Goal: Information Seeking & Learning: Learn about a topic

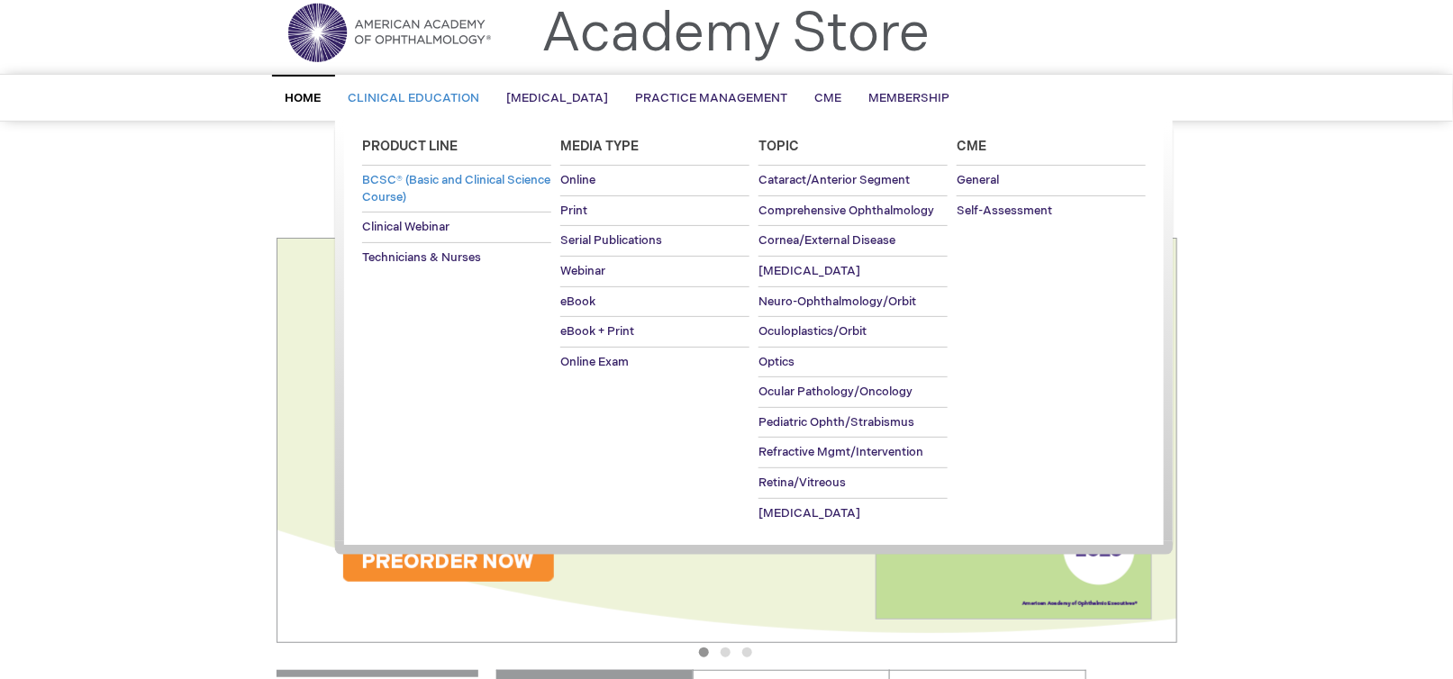
scroll to position [90, 0]
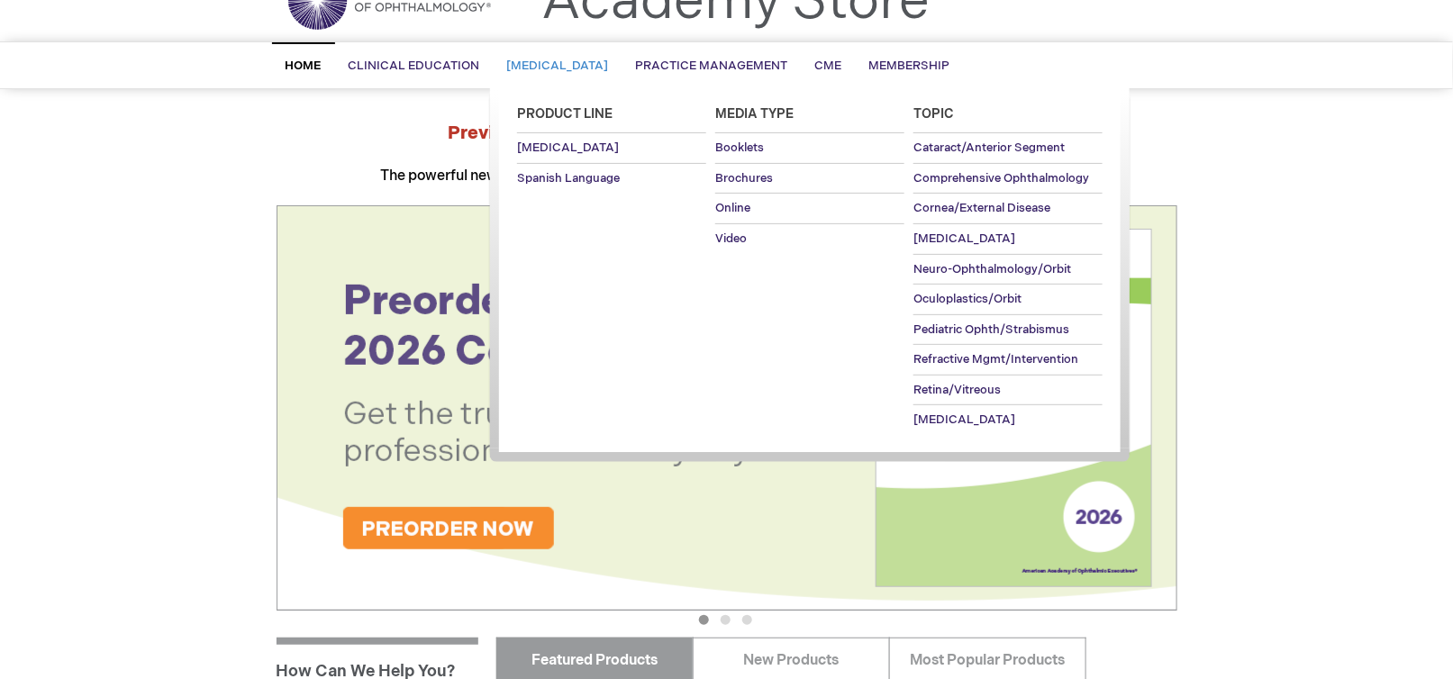
drag, startPoint x: 587, startPoint y: 66, endPoint x: 592, endPoint y: 83, distance: 17.7
click at [587, 70] on span "[MEDICAL_DATA]" at bounding box center [558, 66] width 102 height 14
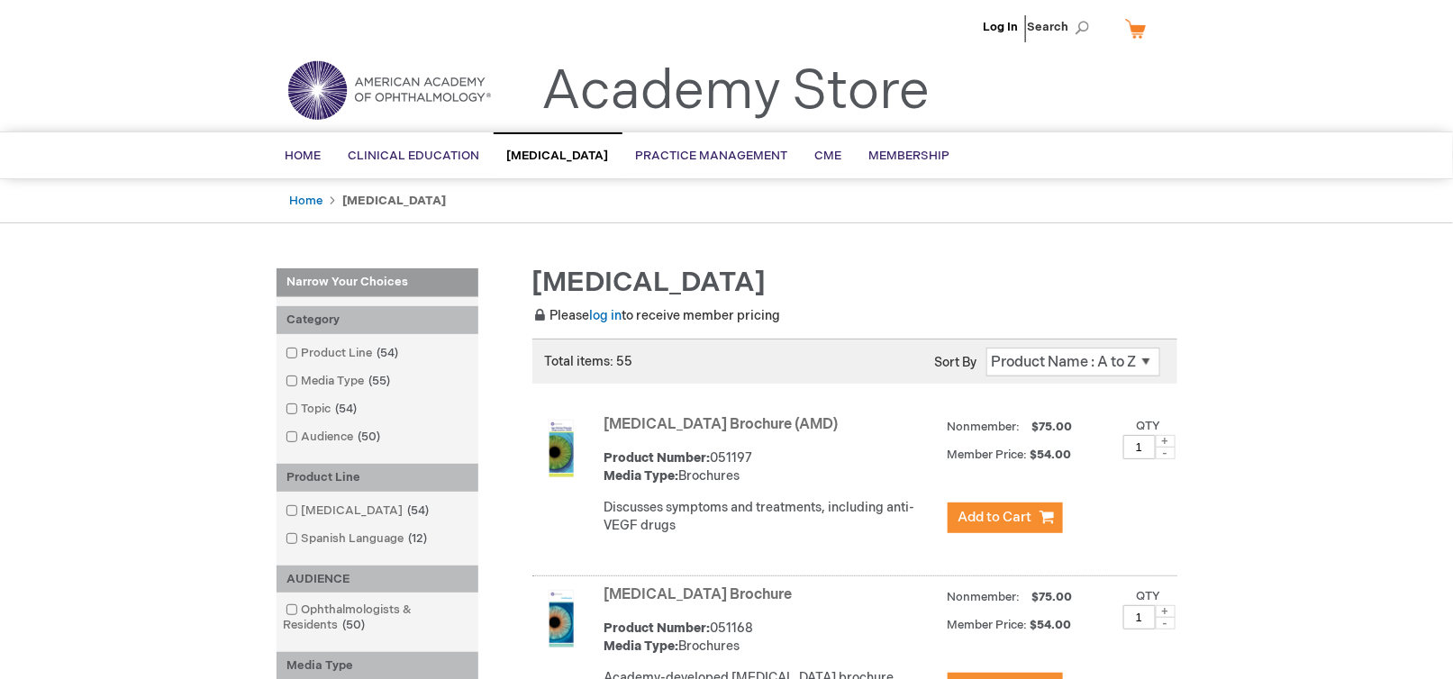
click at [302, 511] on span at bounding box center [302, 510] width 0 height 14
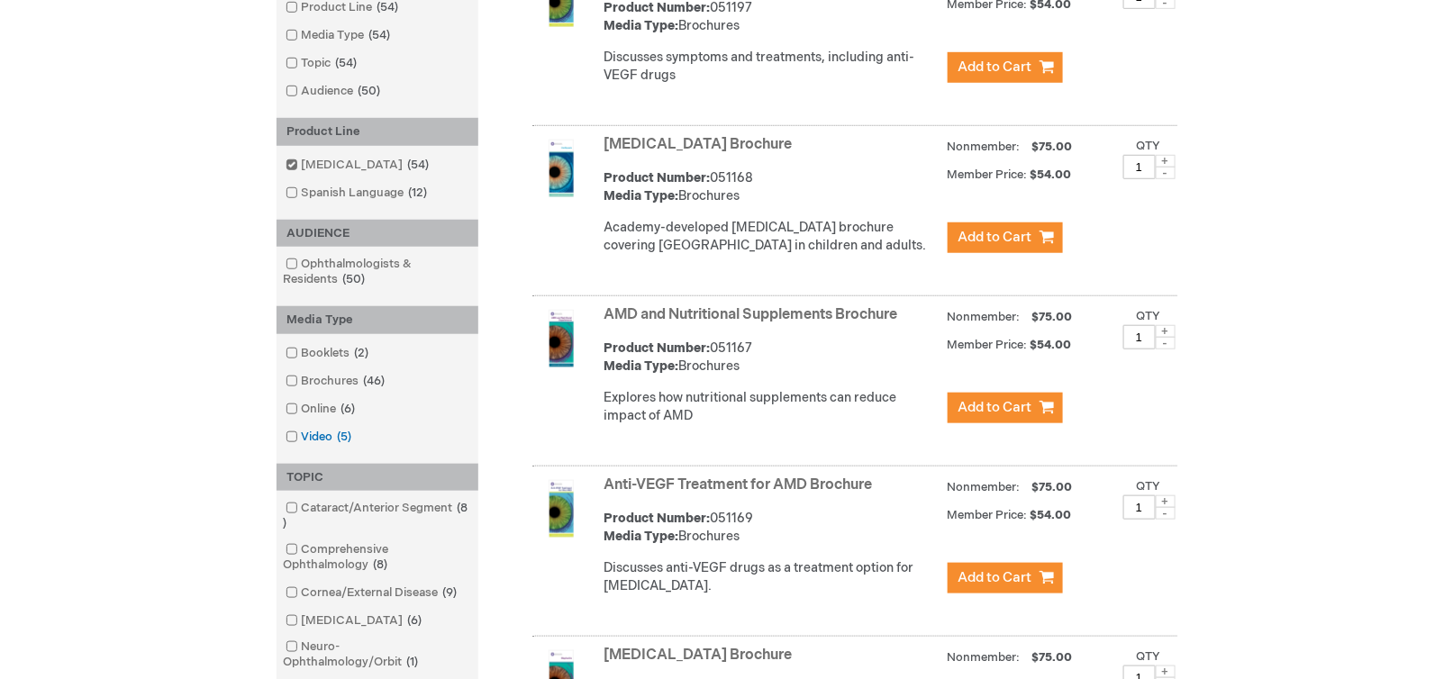
scroll to position [630, 0]
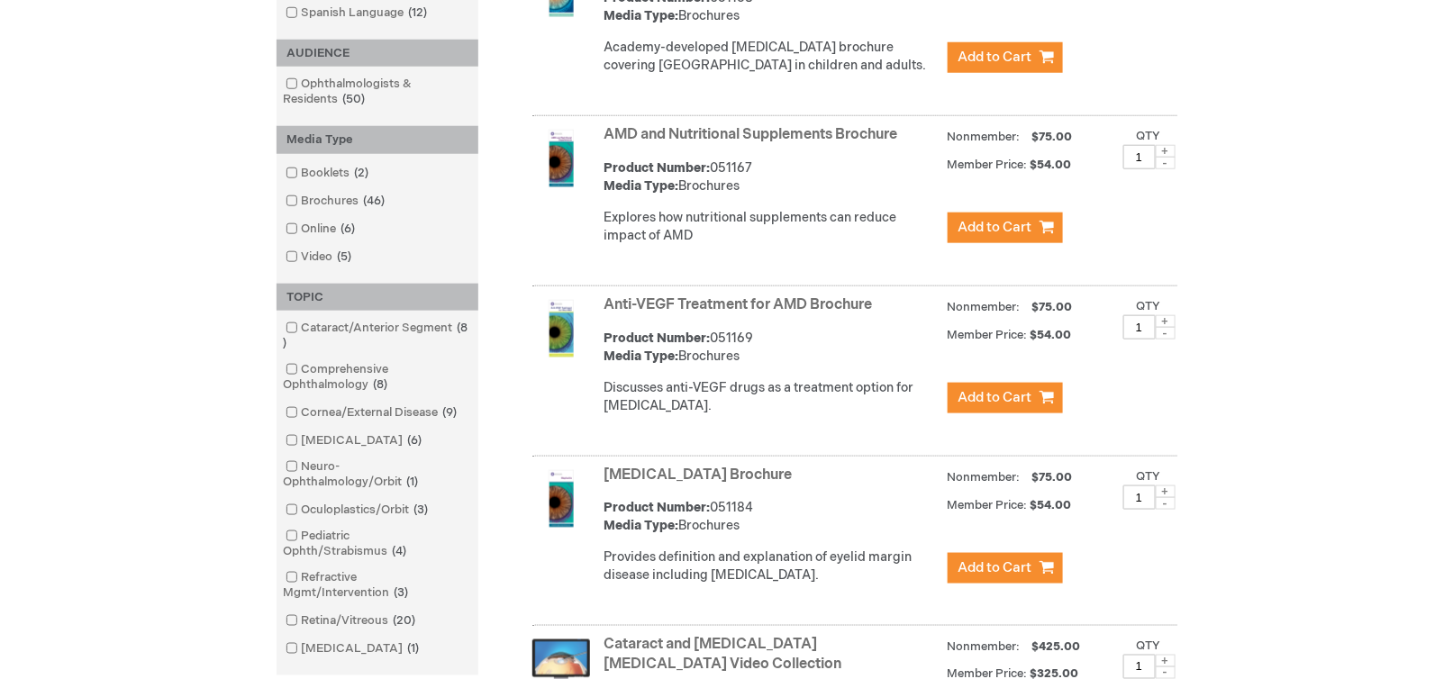
click at [334, 516] on link "Oculoplastics/Orbit 3 items" at bounding box center [358, 510] width 155 height 17
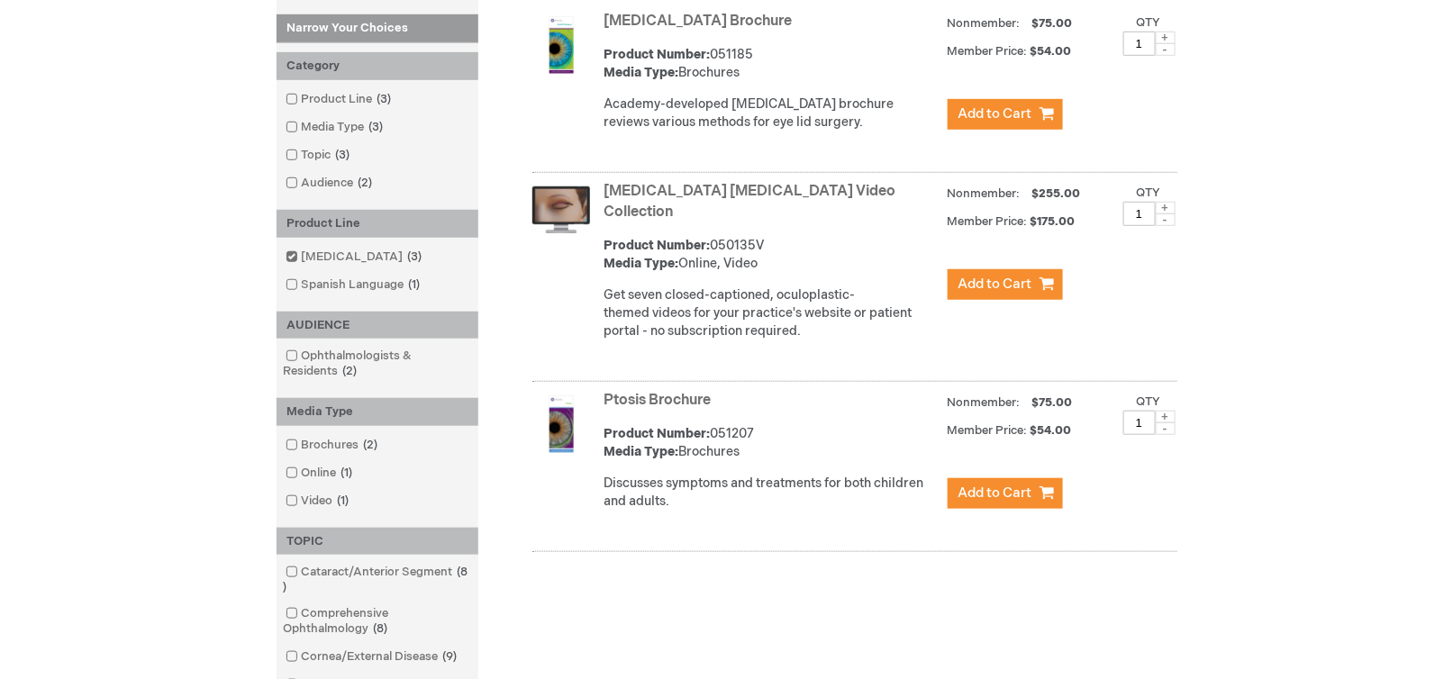
scroll to position [360, 0]
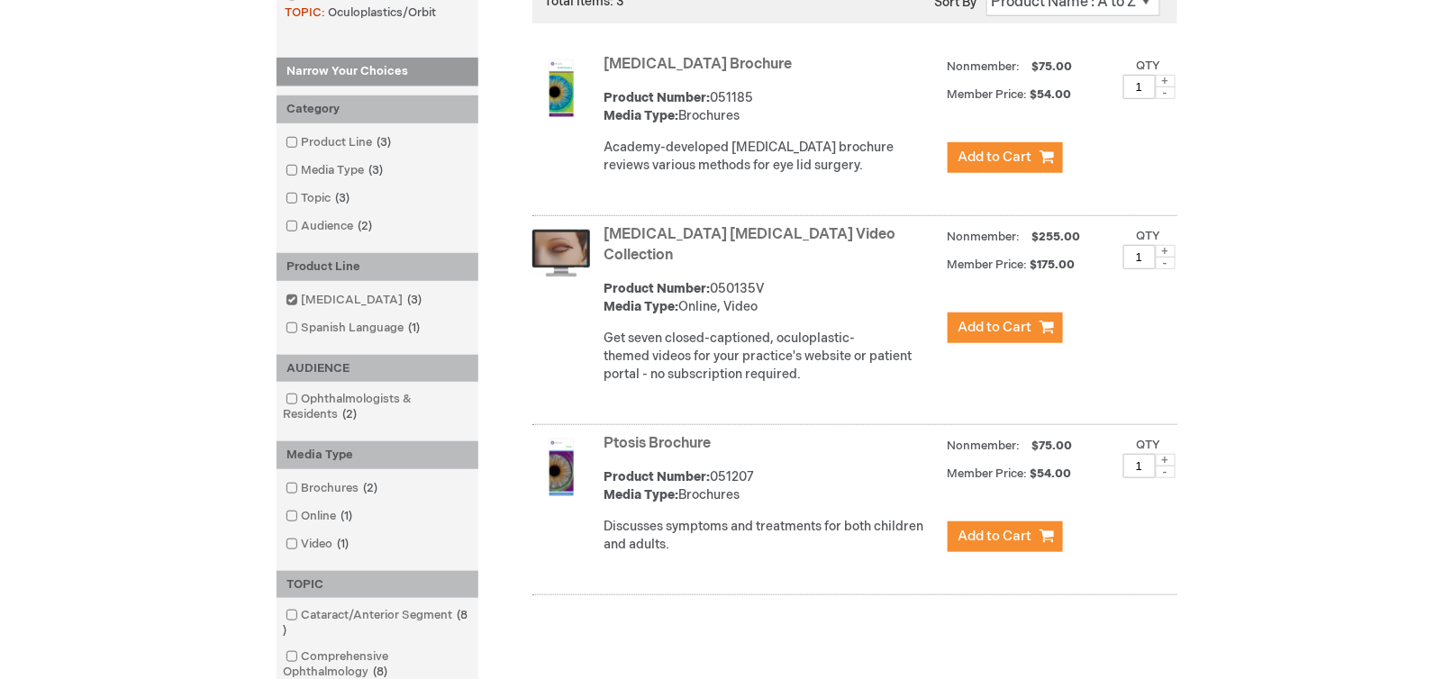
click at [576, 101] on img at bounding box center [561, 88] width 58 height 58
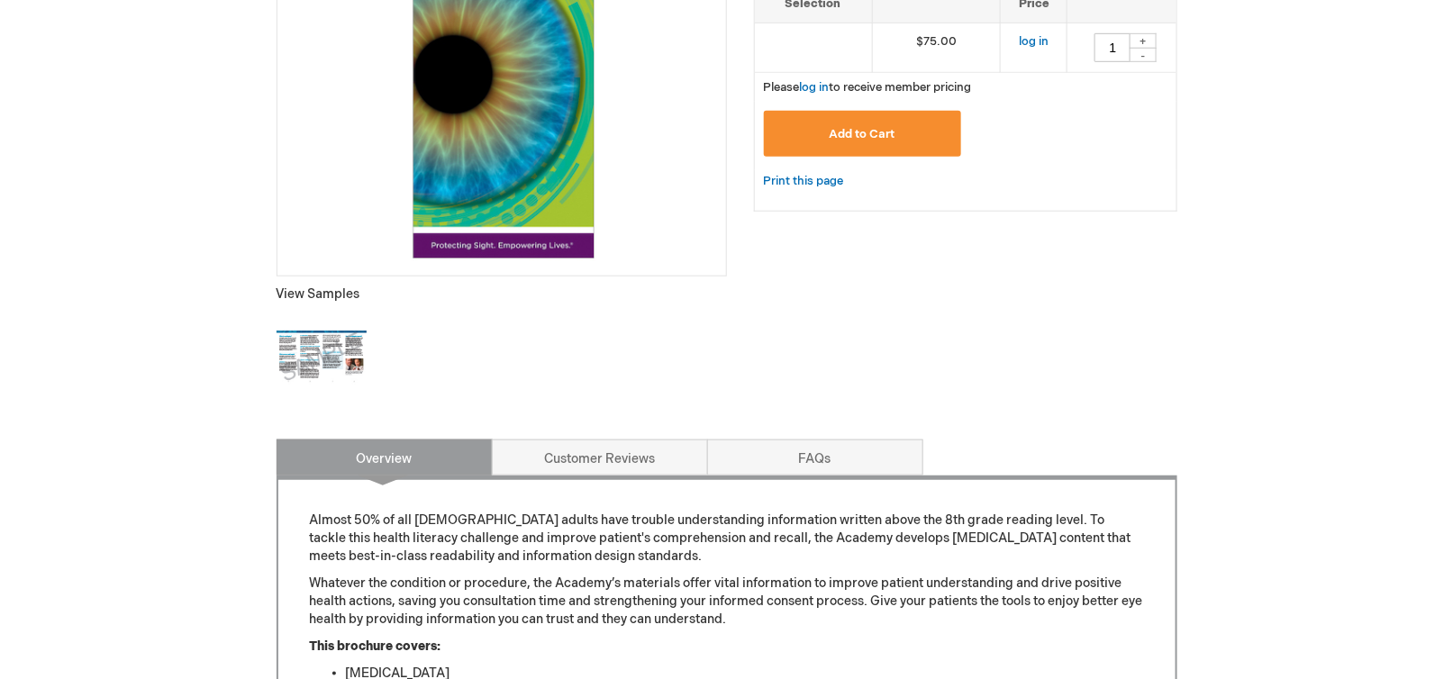
scroll to position [450, 0]
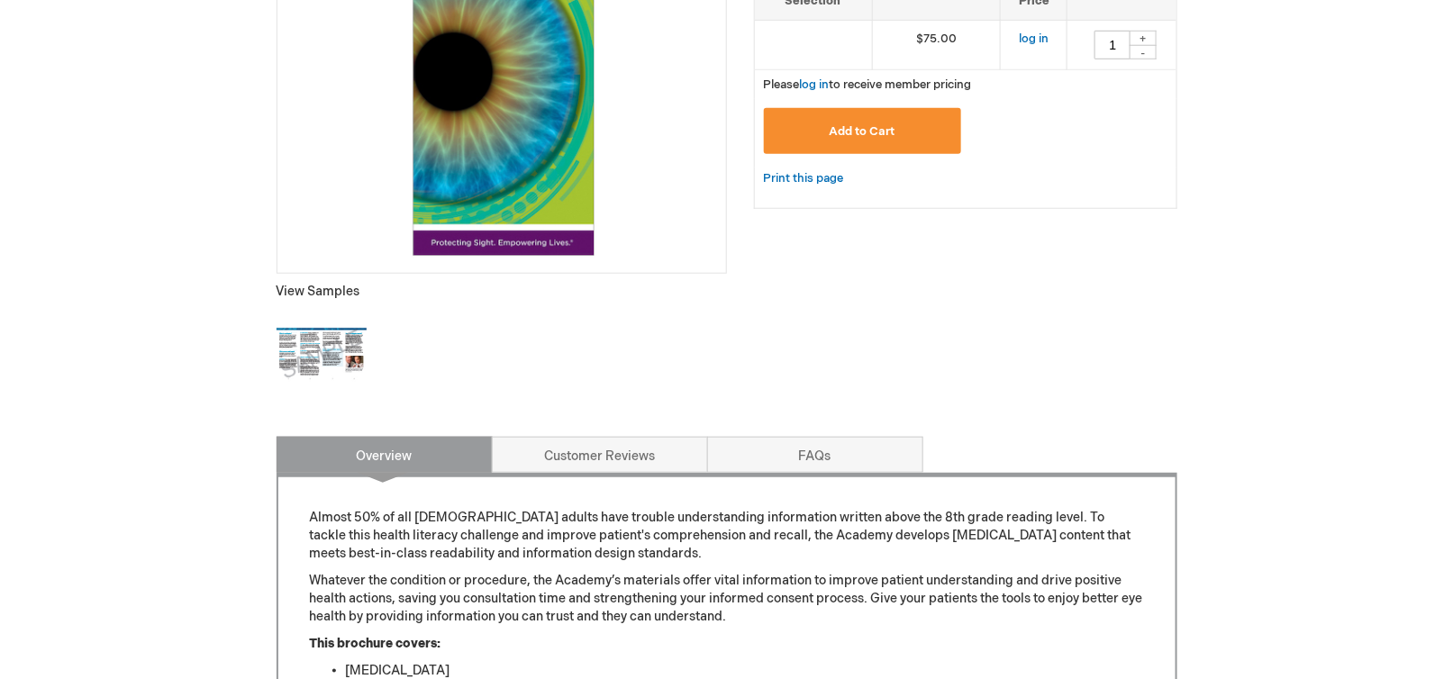
click at [328, 376] on img at bounding box center [321, 355] width 90 height 90
click at [604, 470] on link "Customer Reviews" at bounding box center [600, 455] width 216 height 36
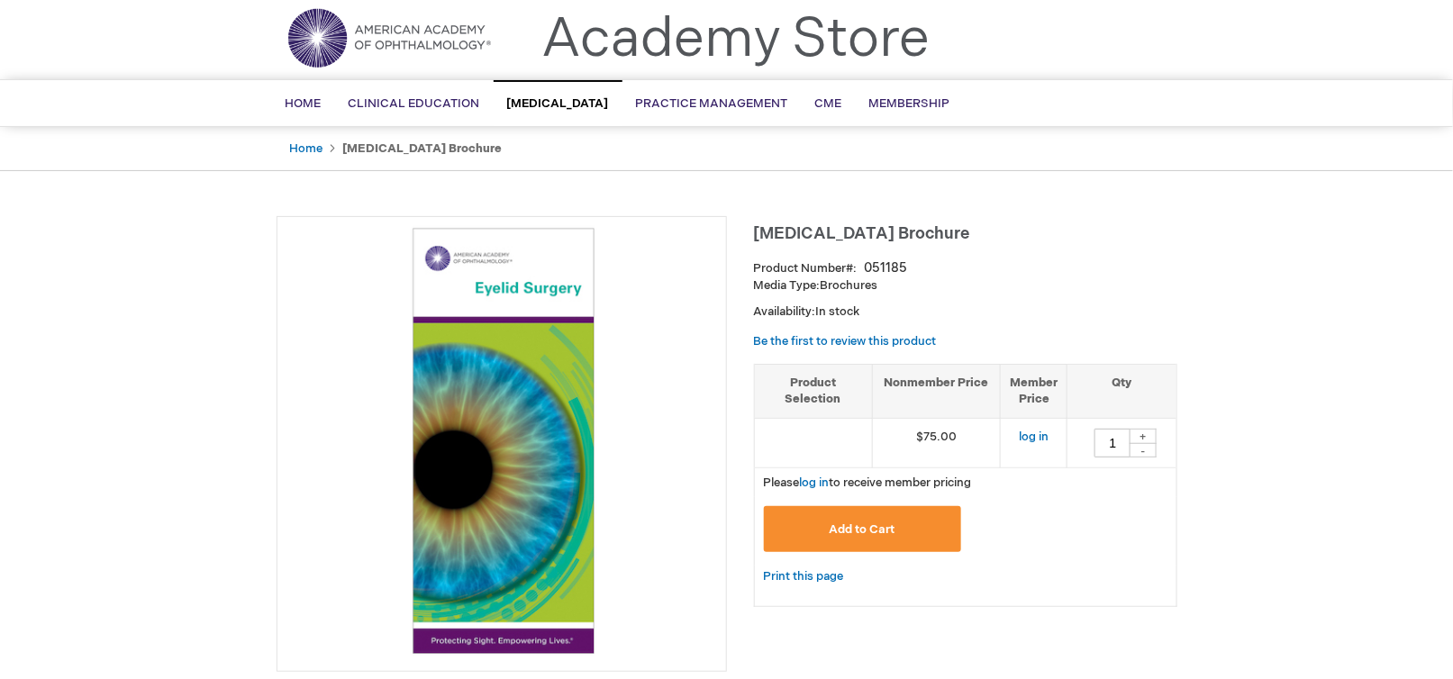
scroll to position [0, 0]
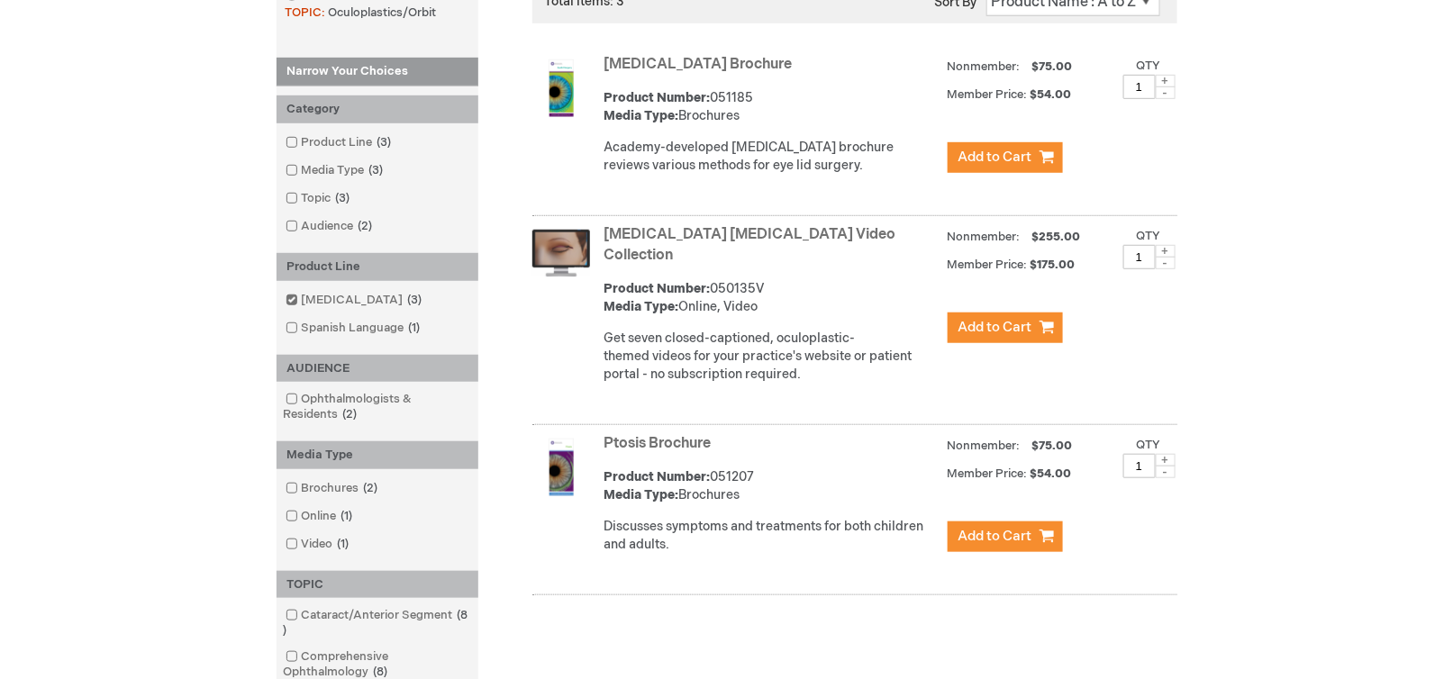
click at [635, 441] on link "Ptosis Brochure" at bounding box center [657, 443] width 107 height 17
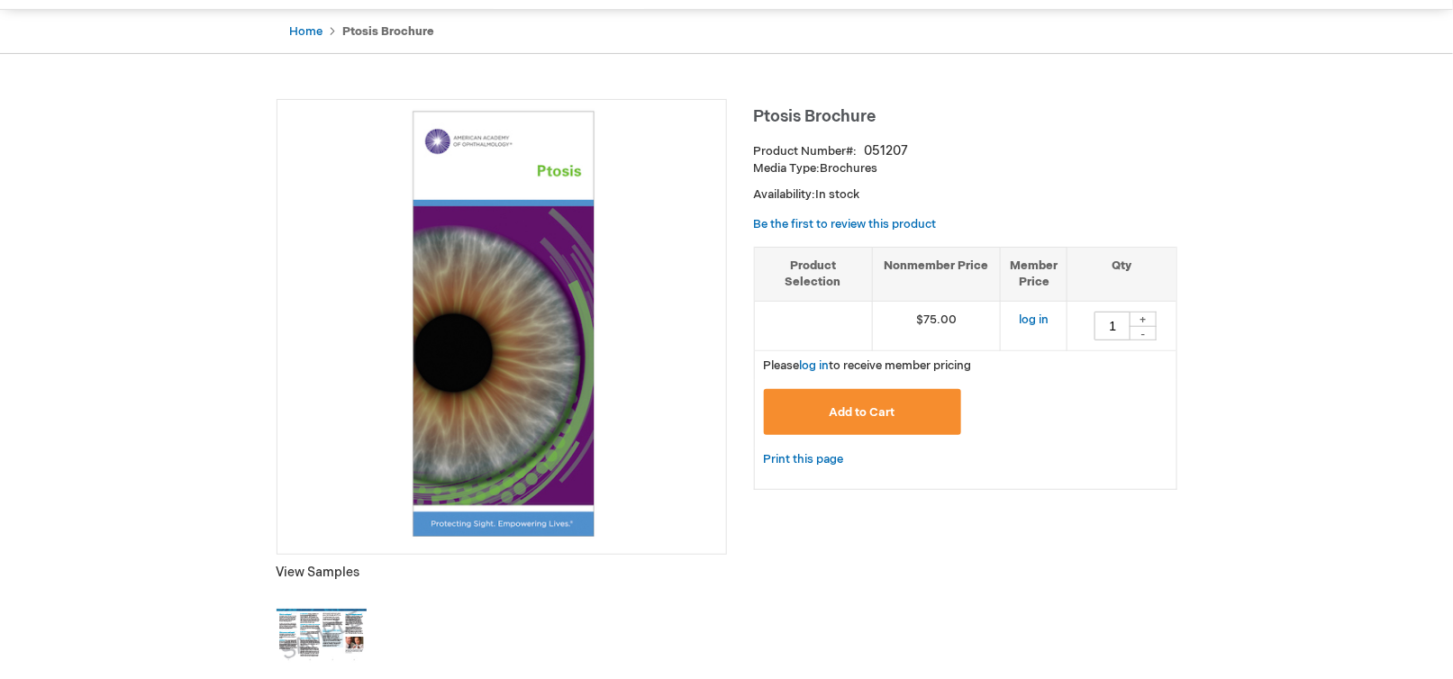
scroll to position [540, 0]
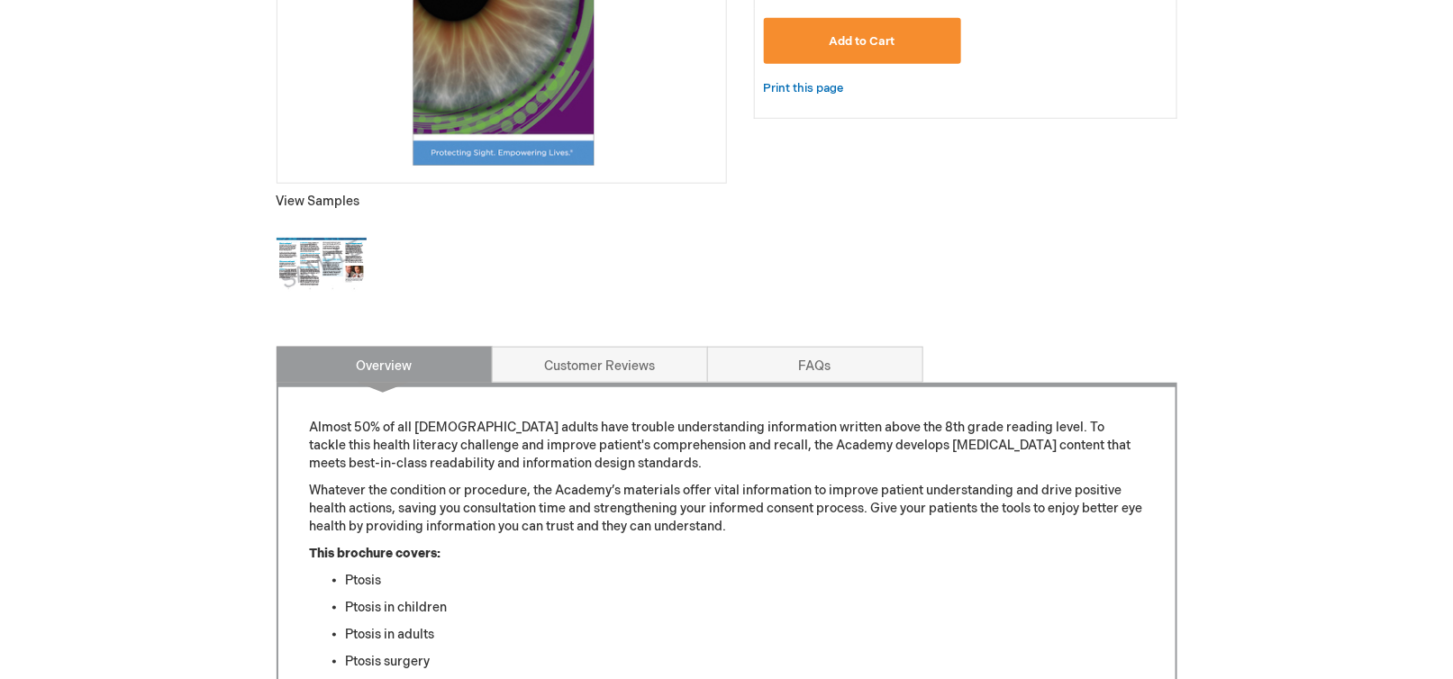
drag, startPoint x: 324, startPoint y: 191, endPoint x: 333, endPoint y: 202, distance: 14.1
click at [323, 191] on div "Ptosis Brochure View Samples" at bounding box center [501, 26] width 450 height 596
click at [318, 242] on img at bounding box center [321, 265] width 90 height 90
